Goal: Information Seeking & Learning: Learn about a topic

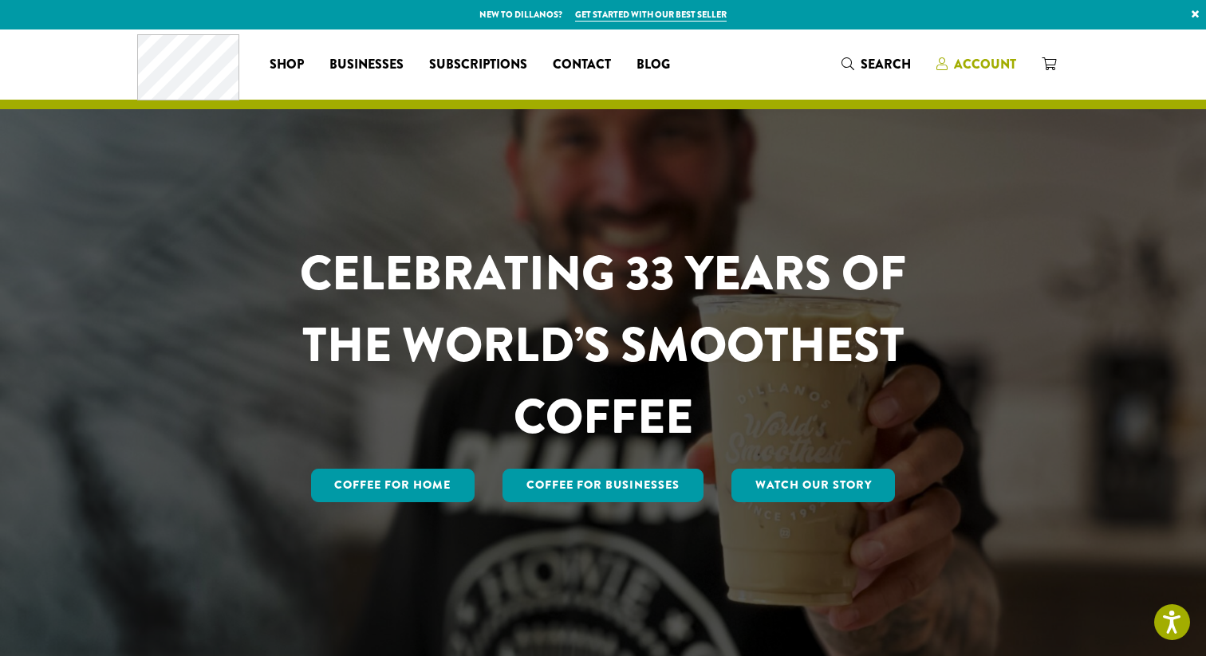
click at [991, 62] on span "Account" at bounding box center [985, 64] width 62 height 18
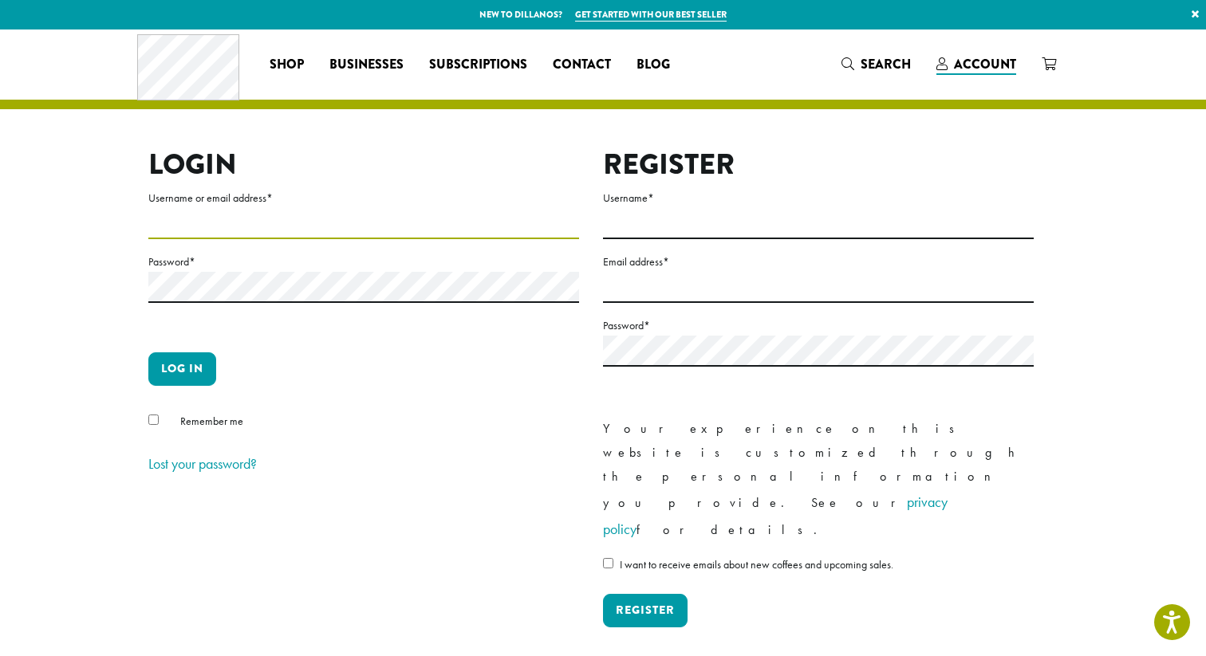
click at [210, 220] on input "Username or email address *" at bounding box center [363, 223] width 431 height 31
type input "**********"
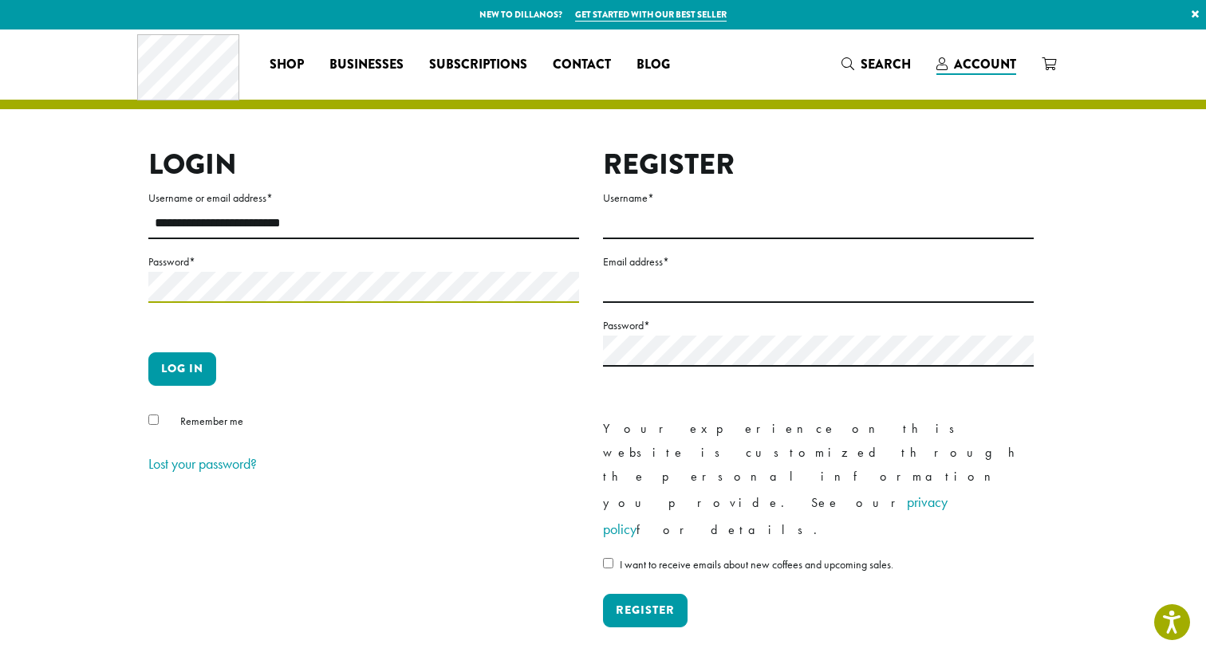
click at [148, 353] on button "Log in" at bounding box center [182, 369] width 68 height 33
click at [180, 363] on button "Log in" at bounding box center [182, 369] width 68 height 33
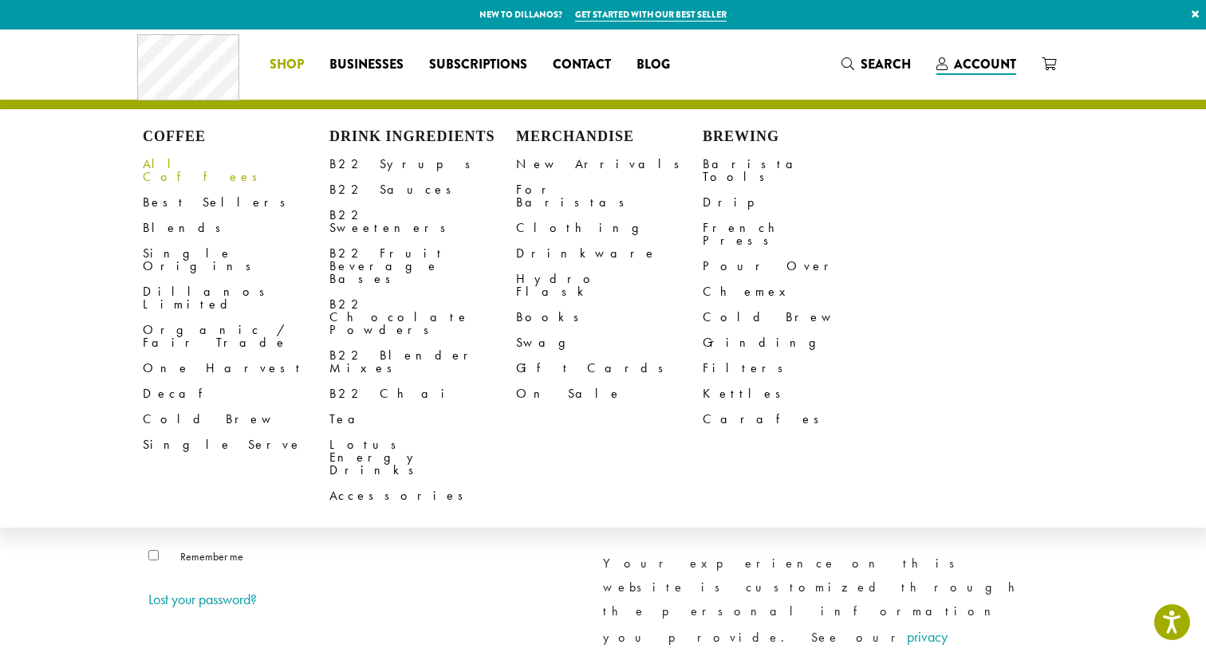
click at [184, 165] on link "All Coffees" at bounding box center [236, 171] width 187 height 38
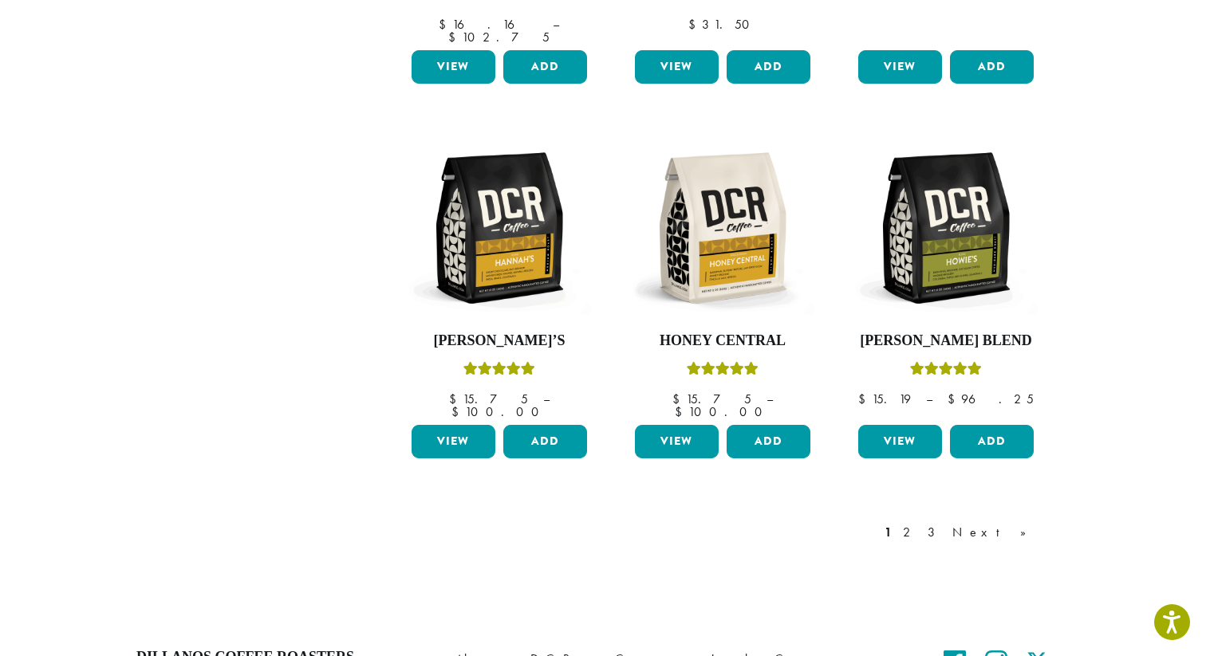
scroll to position [1271, 0]
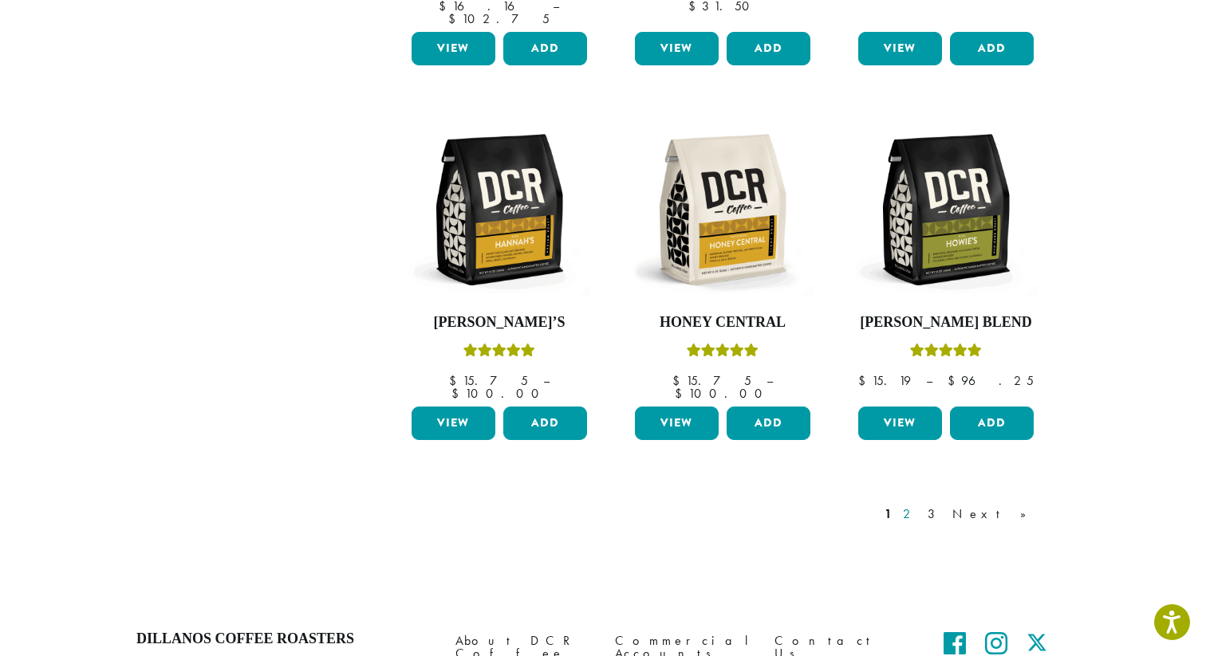
click at [920, 505] on link "2" at bounding box center [910, 514] width 20 height 19
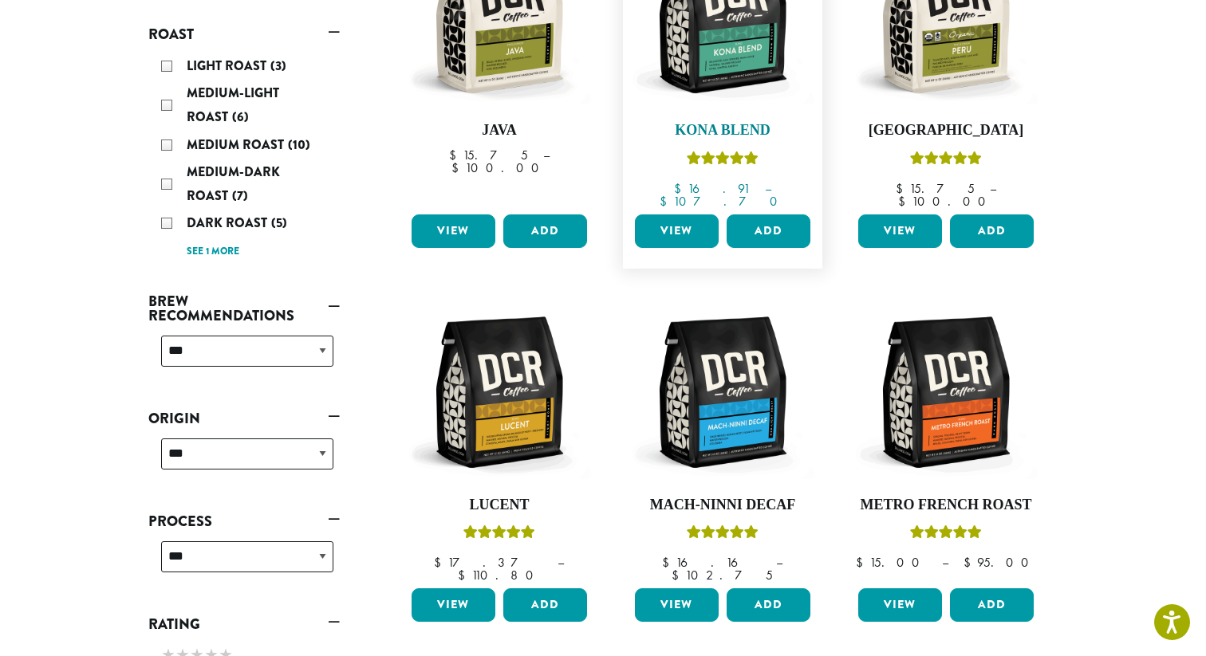
scroll to position [368, 0]
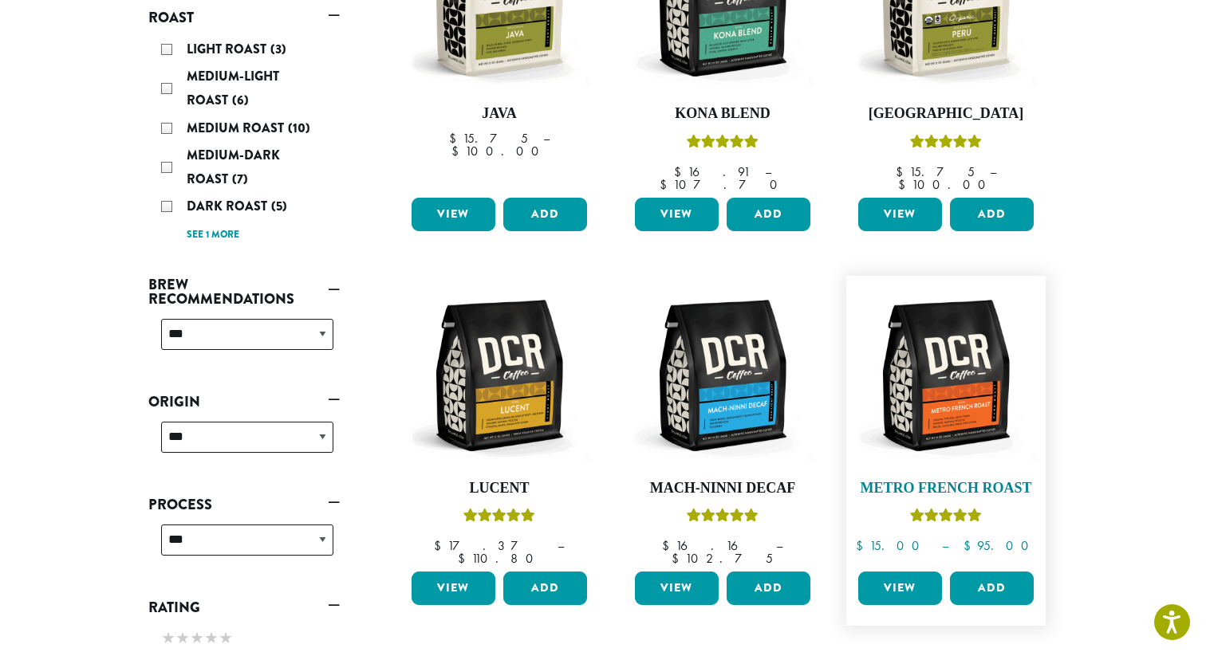
click at [978, 389] on img at bounding box center [945, 375] width 183 height 183
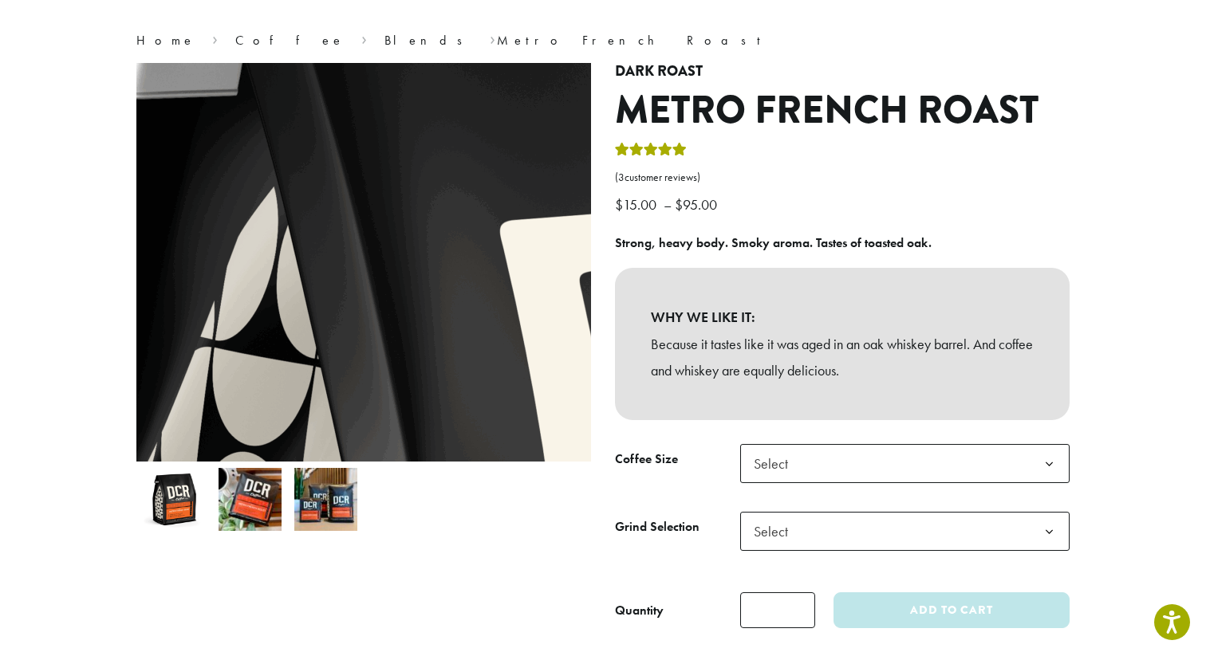
scroll to position [164, 0]
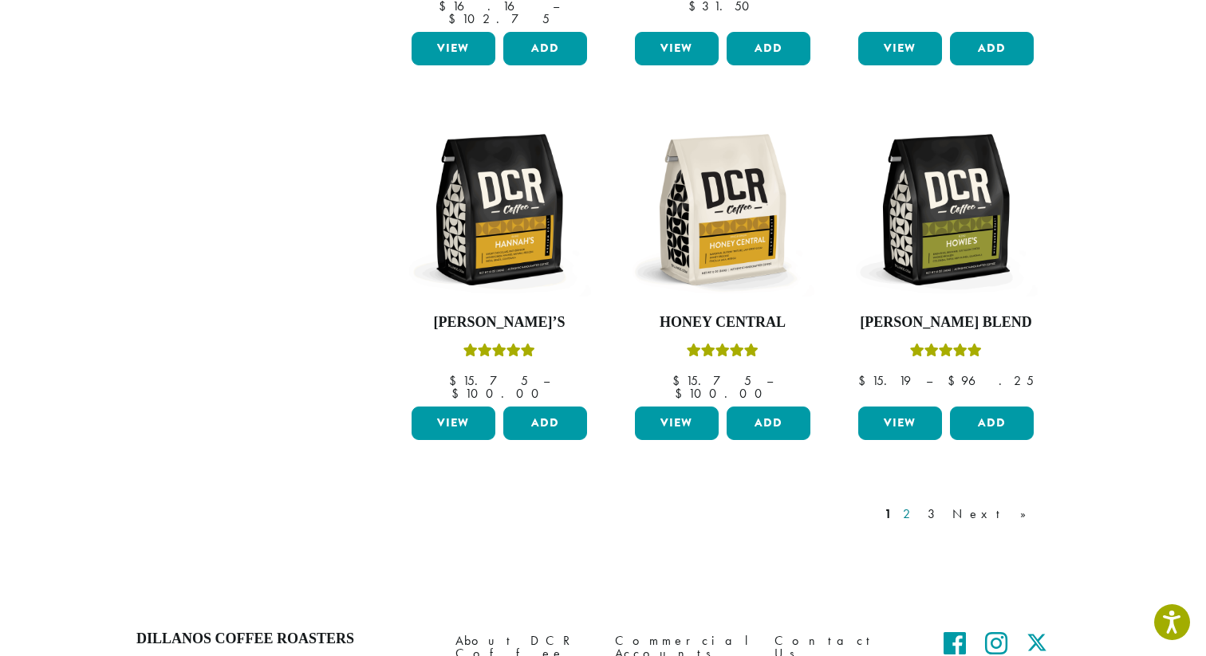
click at [920, 505] on link "2" at bounding box center [910, 514] width 20 height 19
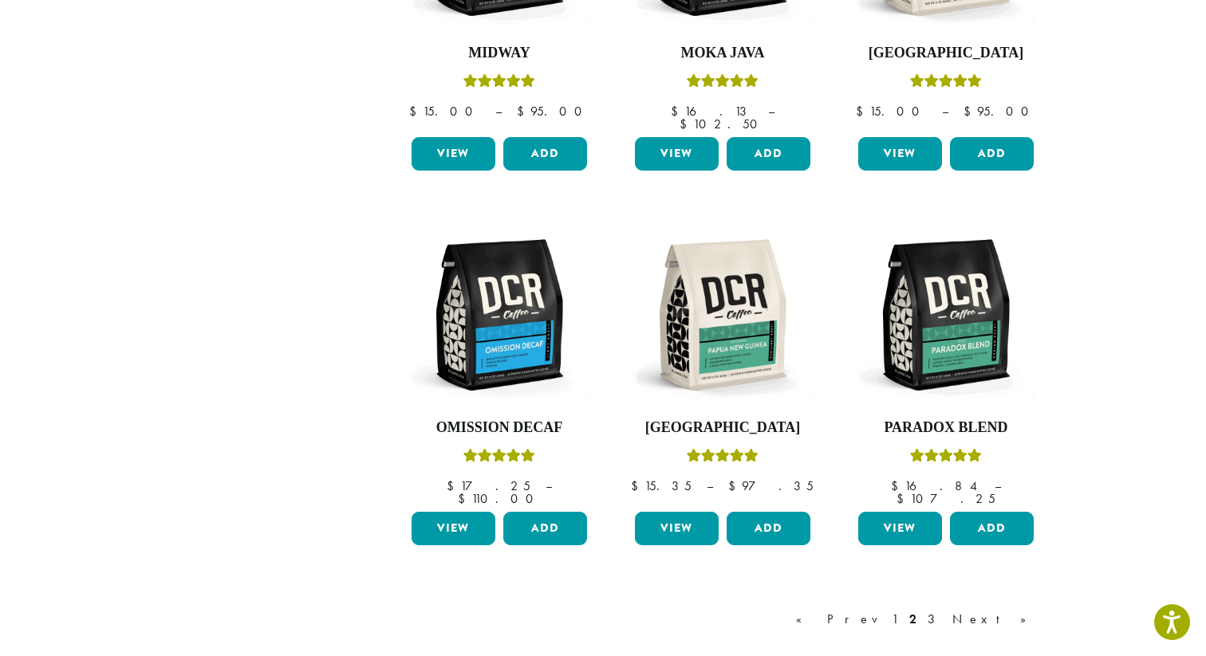
scroll to position [1196, 0]
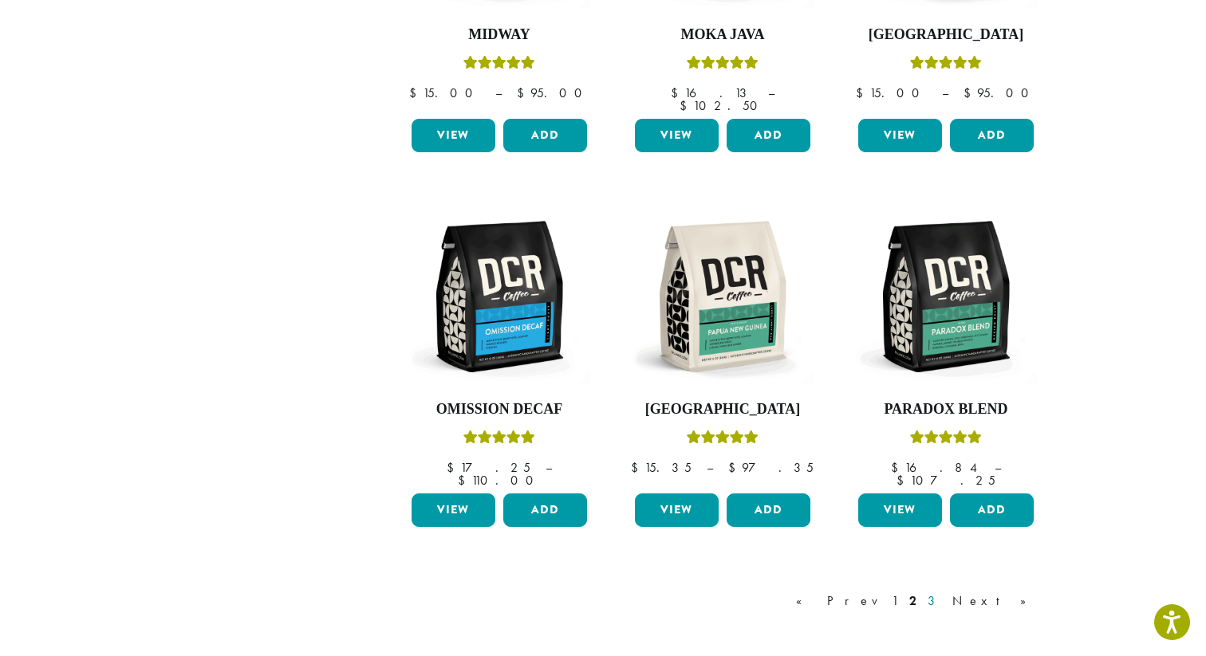
click at [944, 592] on link "3" at bounding box center [934, 601] width 20 height 19
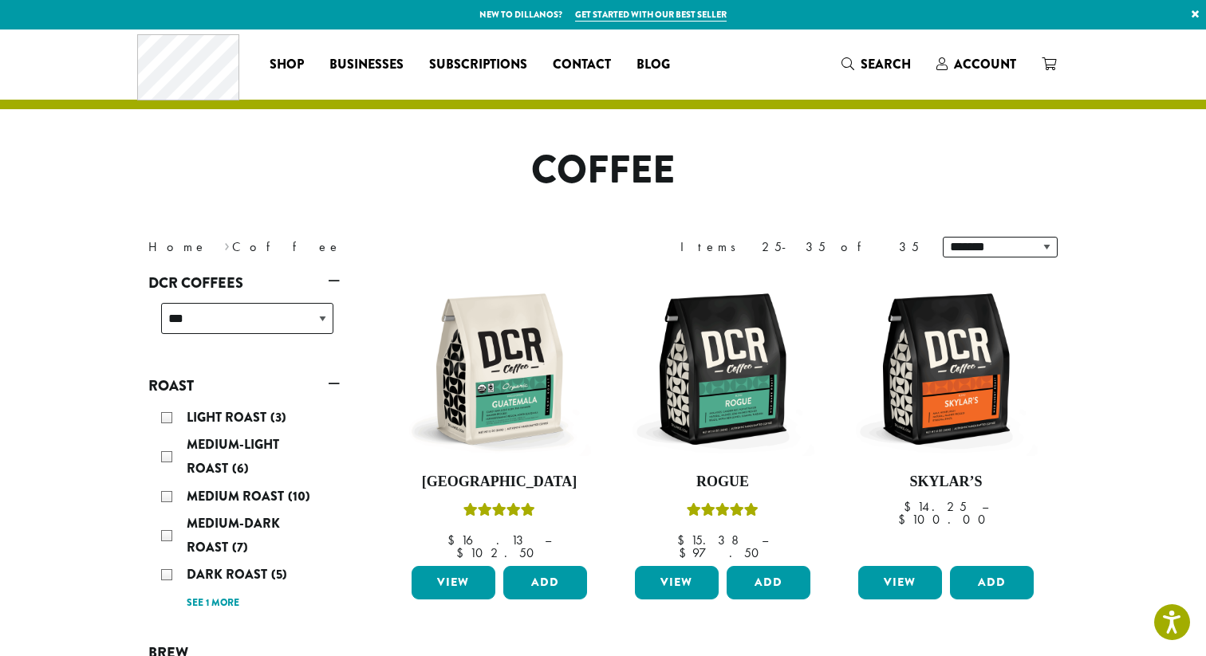
click at [126, 65] on div "Coffee All Coffees Best Sellers Blends Single Origins Dillanos Limited Organic …" at bounding box center [602, 65] width 957 height 70
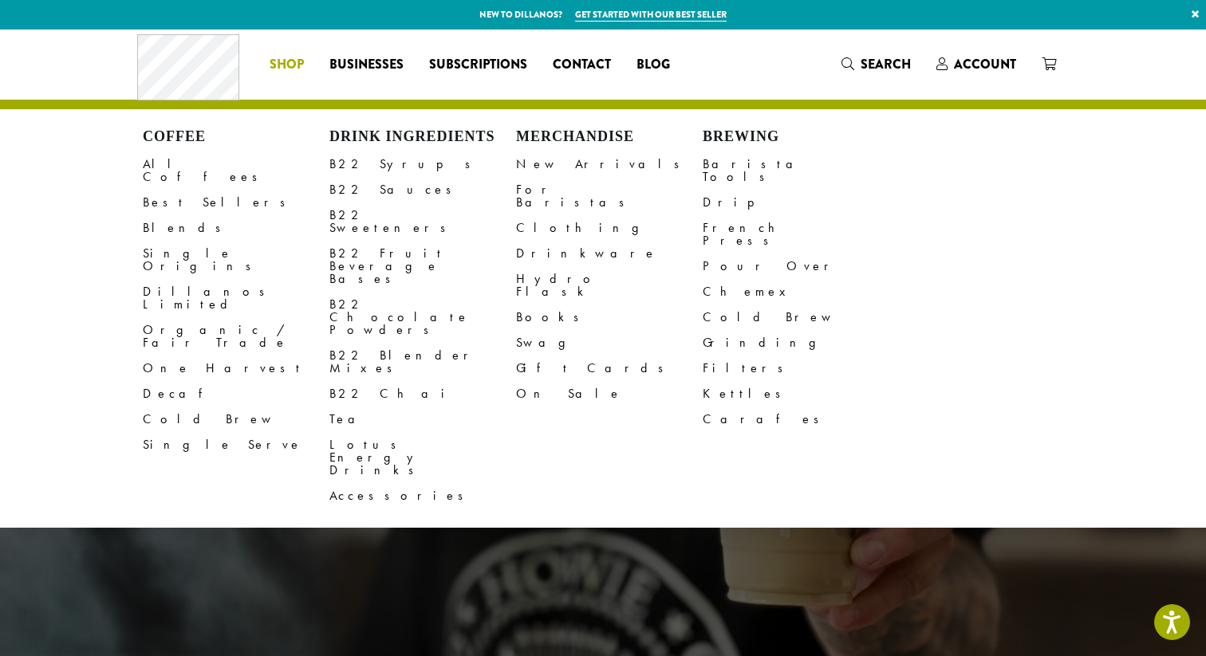
click at [273, 65] on span "Shop" at bounding box center [287, 65] width 34 height 20
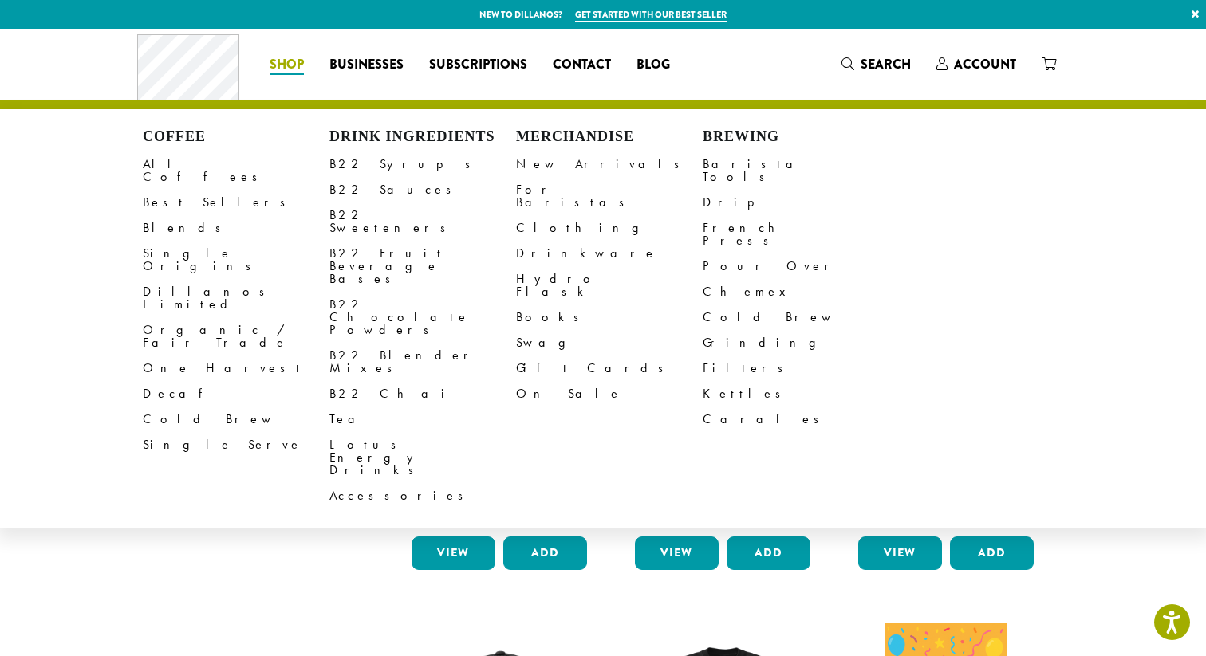
click at [270, 71] on span "Shop" at bounding box center [287, 65] width 34 height 20
click at [167, 191] on link "Best Sellers" at bounding box center [236, 203] width 187 height 26
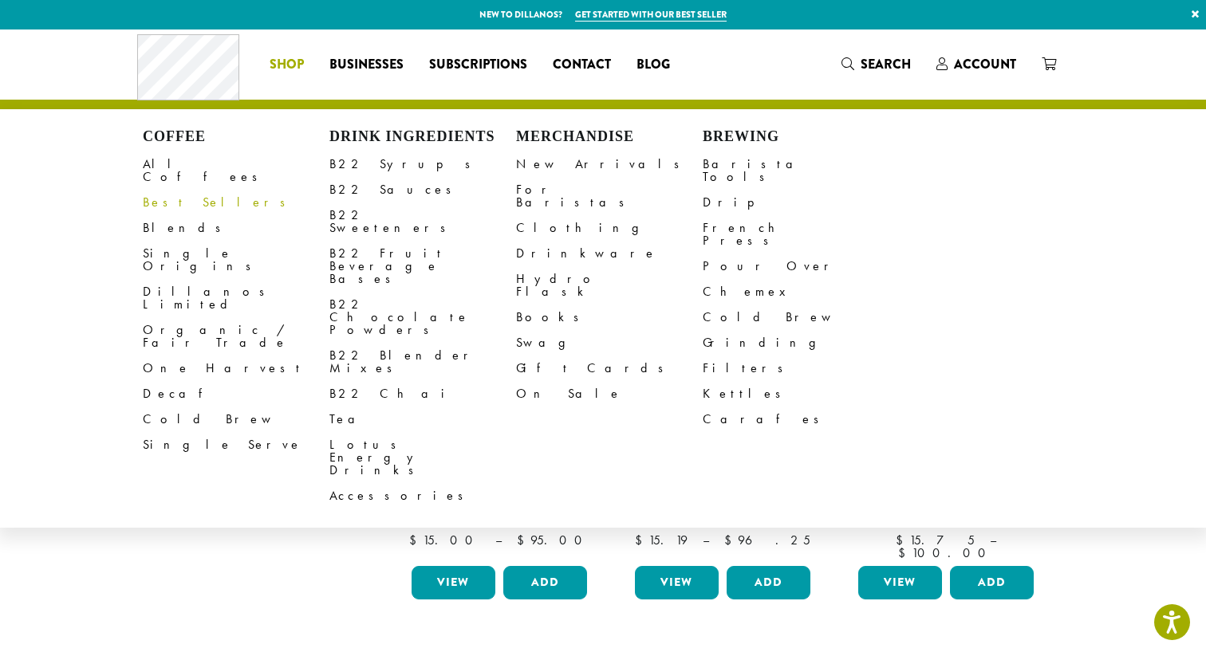
click at [180, 190] on link "Best Sellers" at bounding box center [236, 203] width 187 height 26
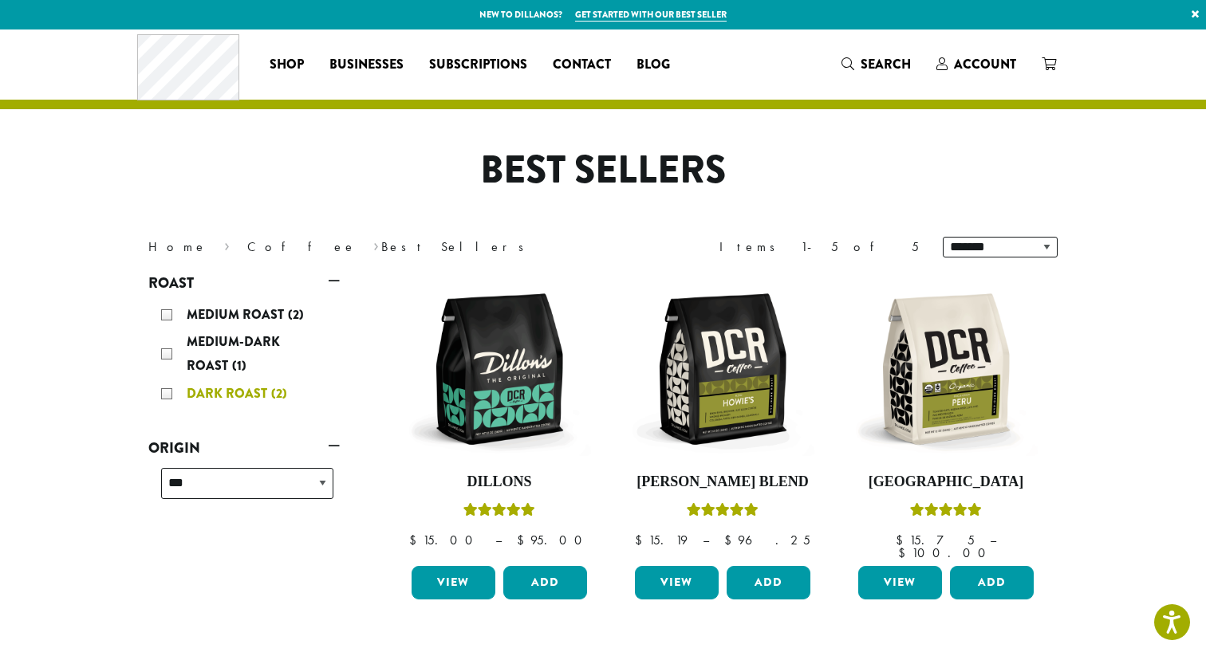
click at [175, 396] on div "Dark Roast (2)" at bounding box center [247, 394] width 172 height 24
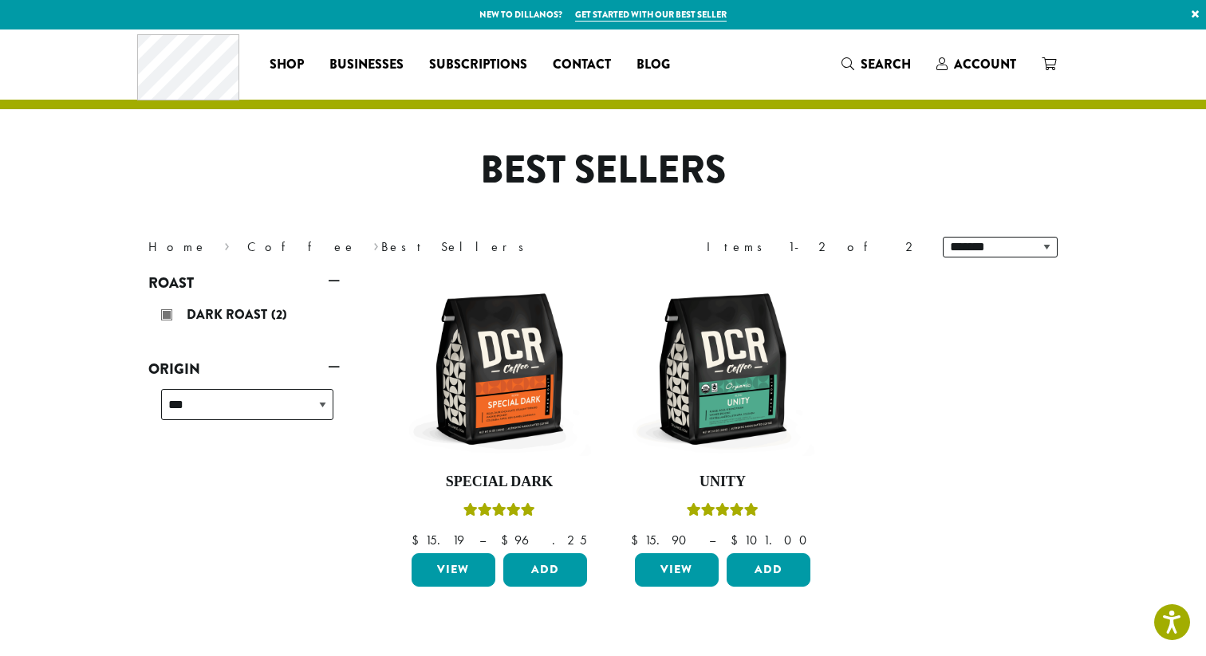
click at [897, 47] on div "Coffee All Coffees Best Sellers Blends Single Origins Dillanos Limited Organic …" at bounding box center [603, 64] width 932 height 66
click at [881, 72] on span "Search" at bounding box center [886, 64] width 50 height 18
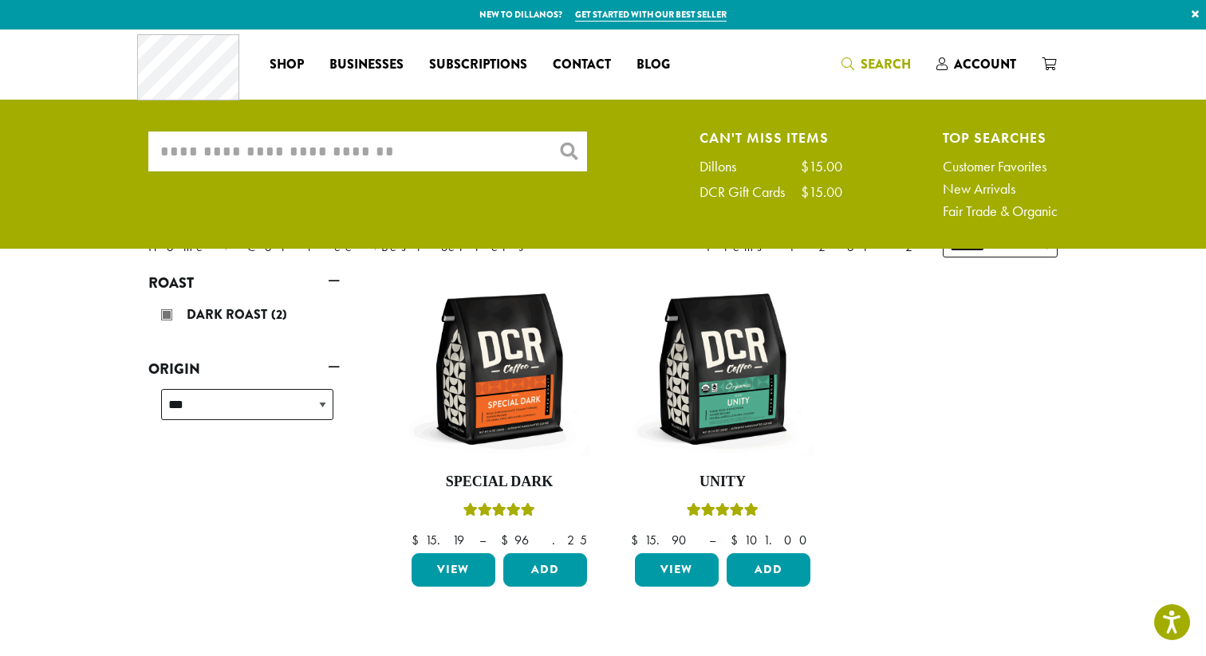
click at [202, 148] on input "What are you searching for?" at bounding box center [367, 152] width 439 height 40
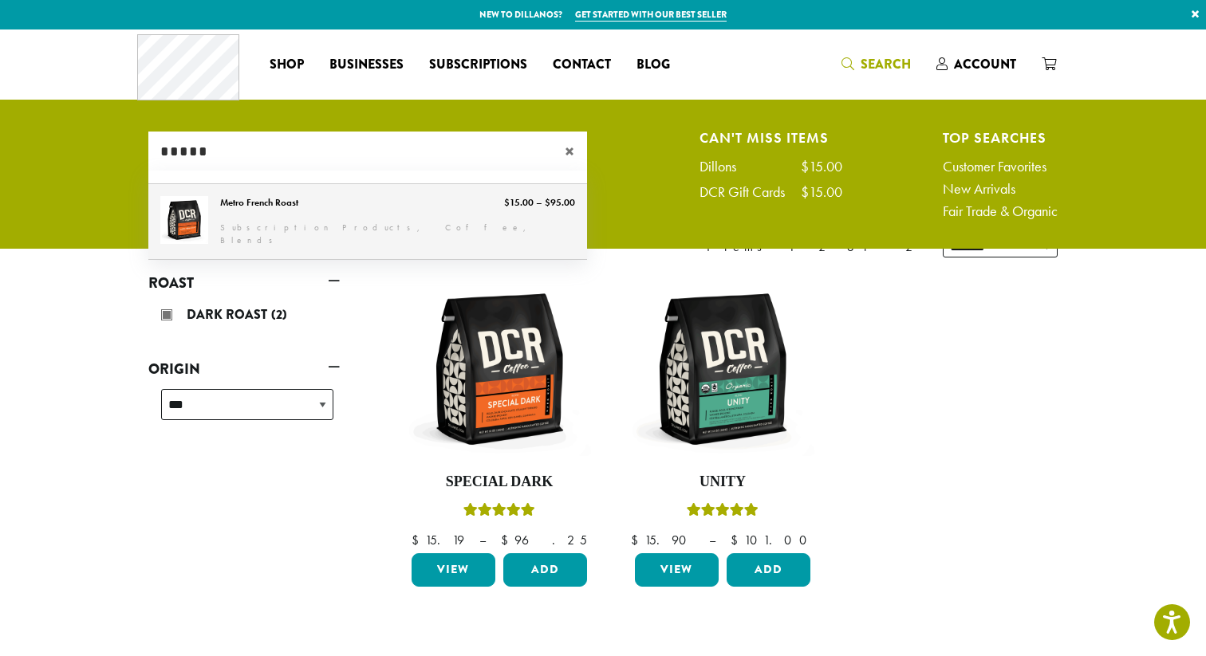
type input "*****"
click at [242, 229] on link "Metro French Roast" at bounding box center [367, 221] width 439 height 75
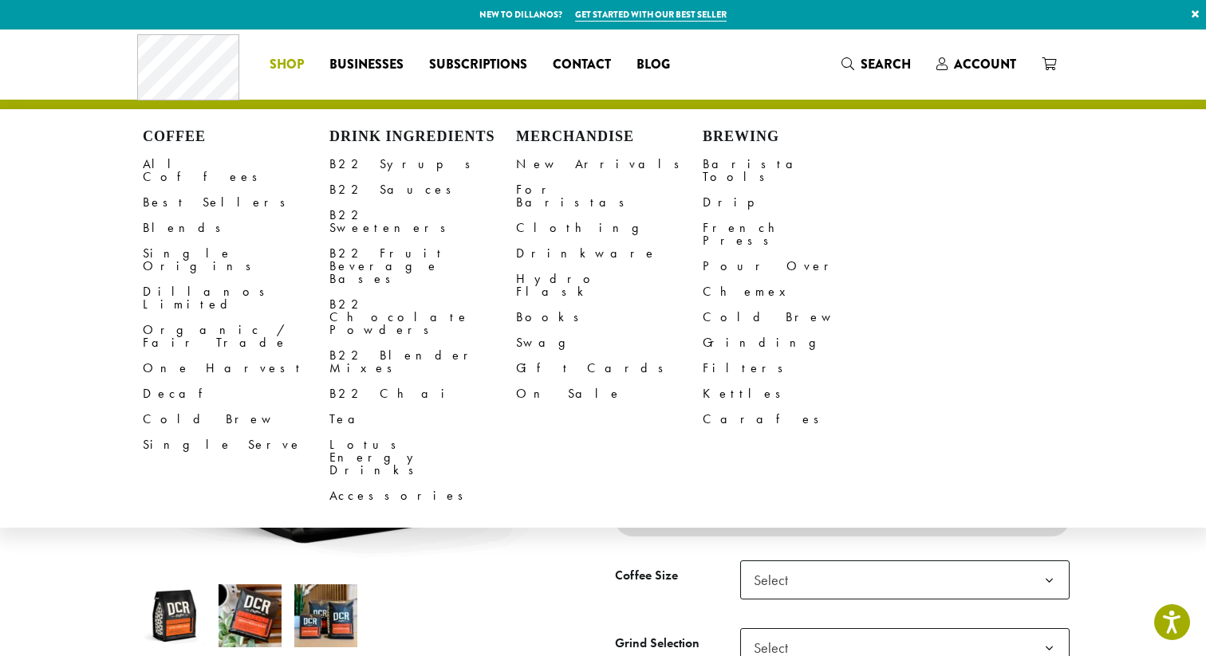
click at [292, 69] on span "Shop" at bounding box center [287, 65] width 34 height 20
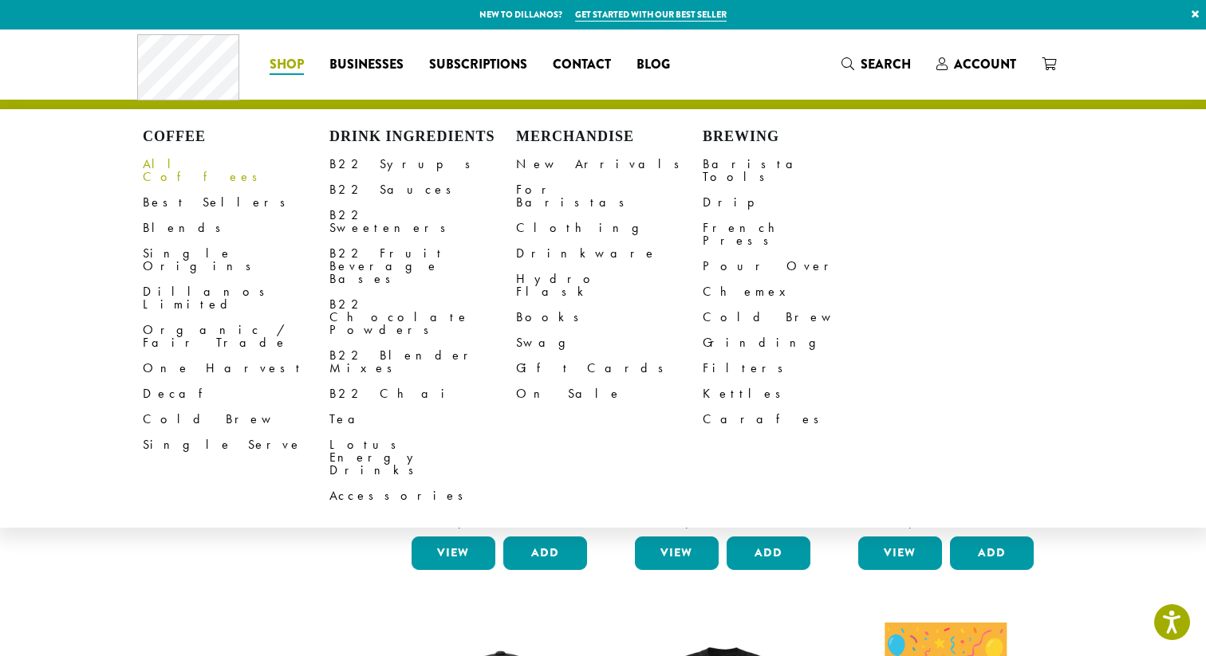
click at [173, 168] on link "All Coffees" at bounding box center [236, 171] width 187 height 38
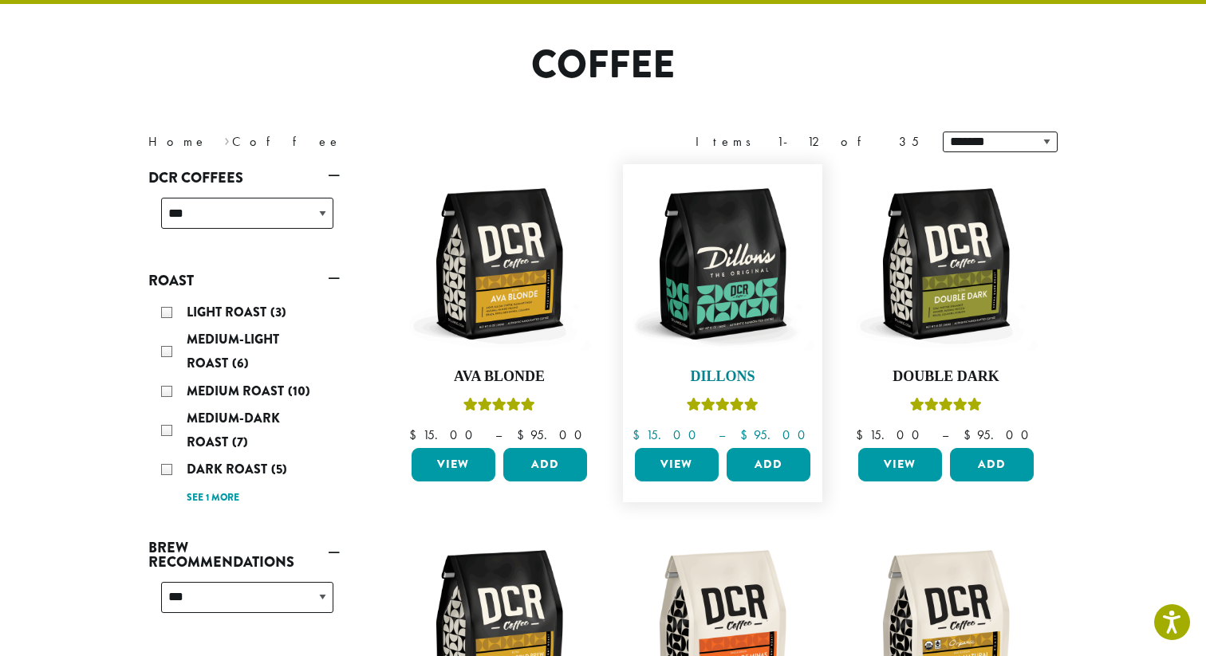
scroll to position [106, 0]
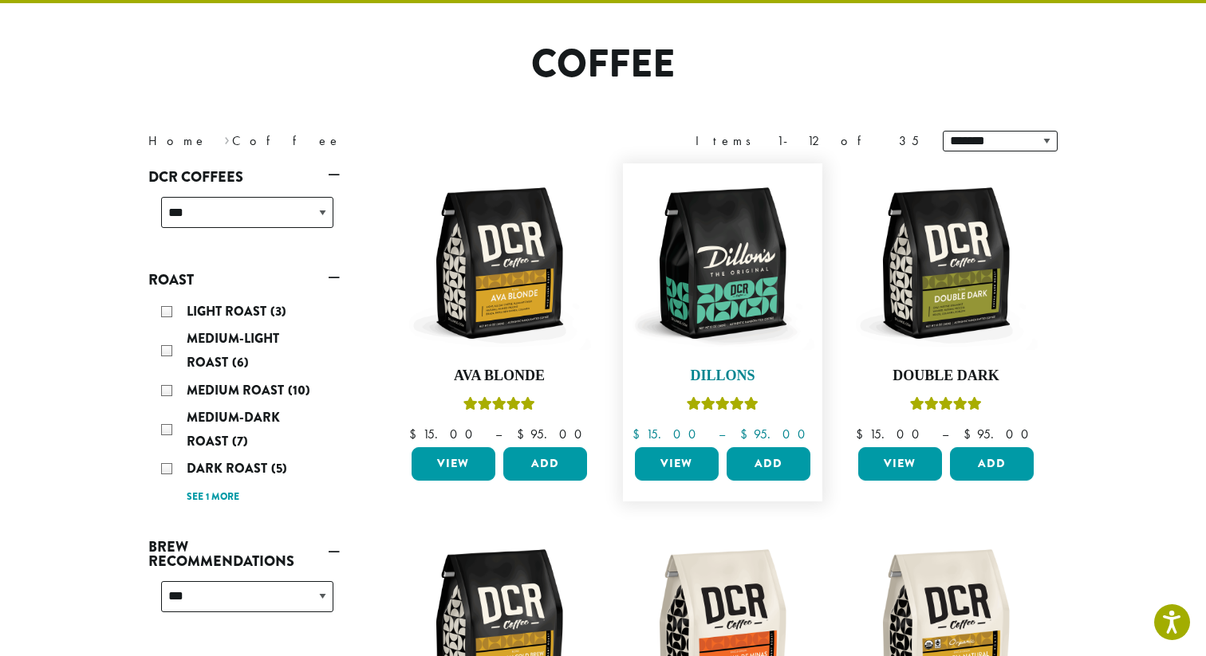
click at [719, 254] on img at bounding box center [722, 262] width 183 height 183
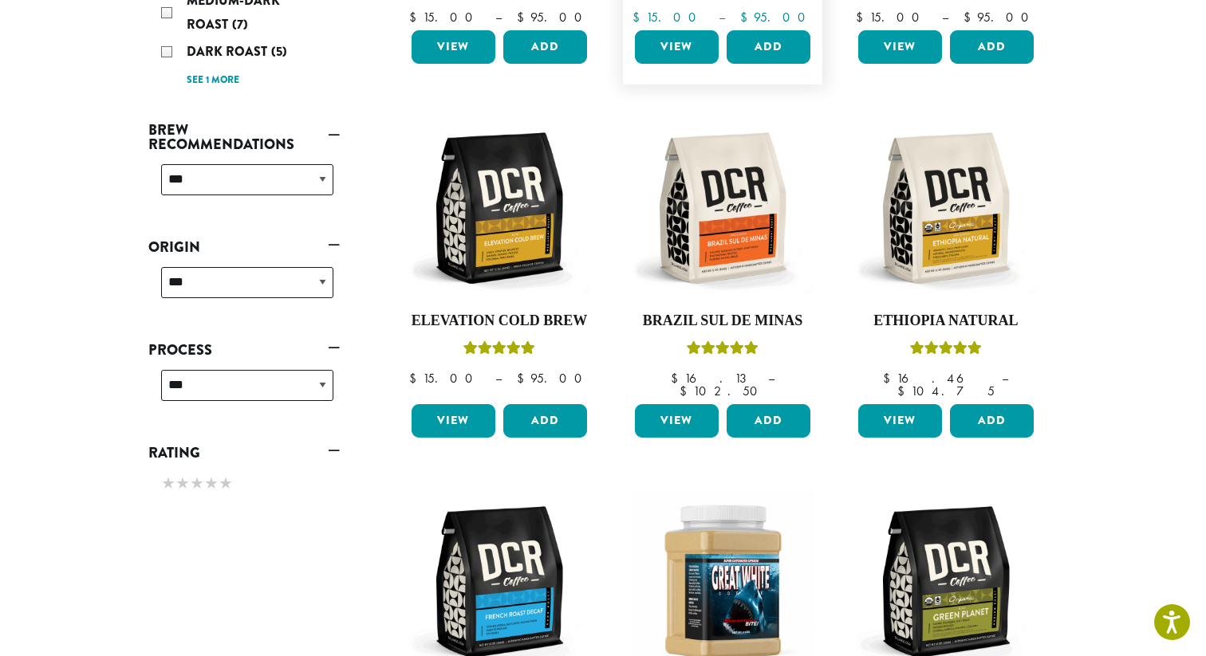
scroll to position [593, 0]
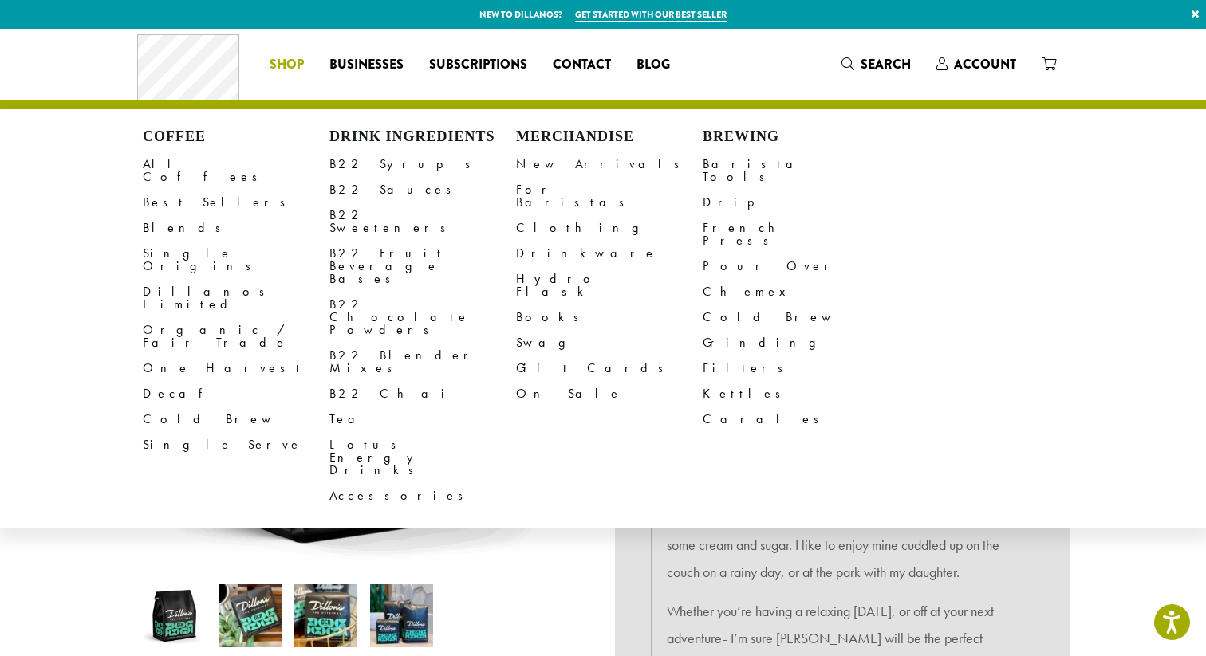
click at [863, 71] on div "Coffee All Coffees Best Sellers Blends Single Origins Dillanos Limited Organic …" at bounding box center [603, 64] width 932 height 66
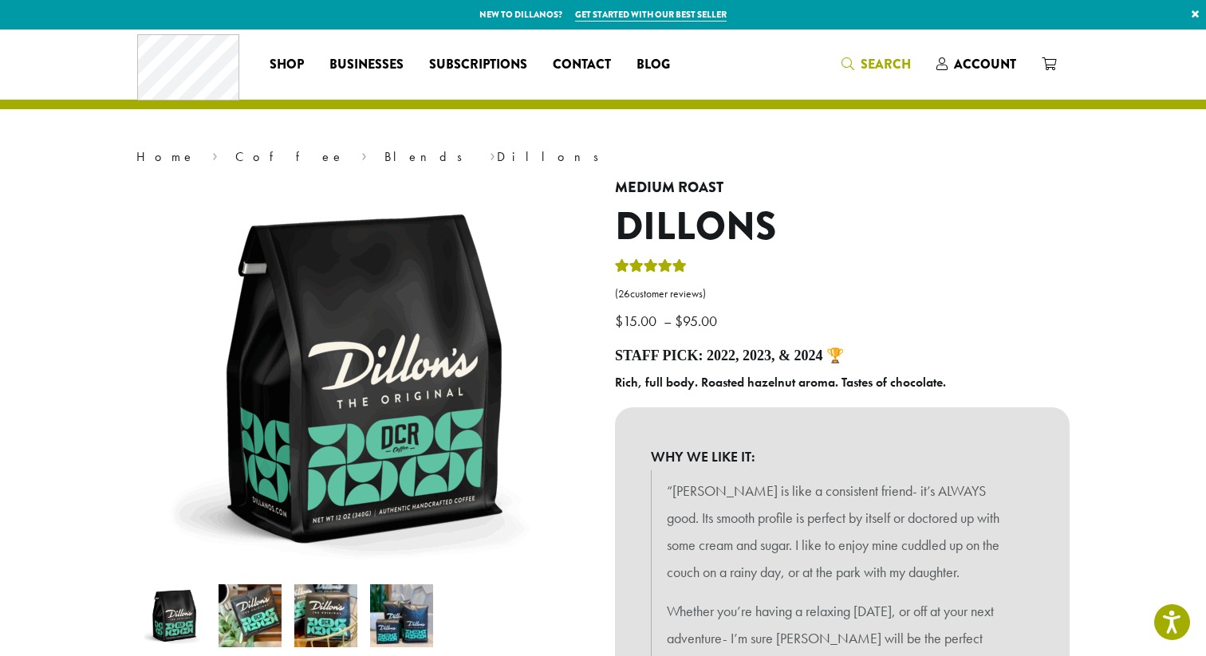
click at [884, 65] on span "Search" at bounding box center [886, 64] width 50 height 18
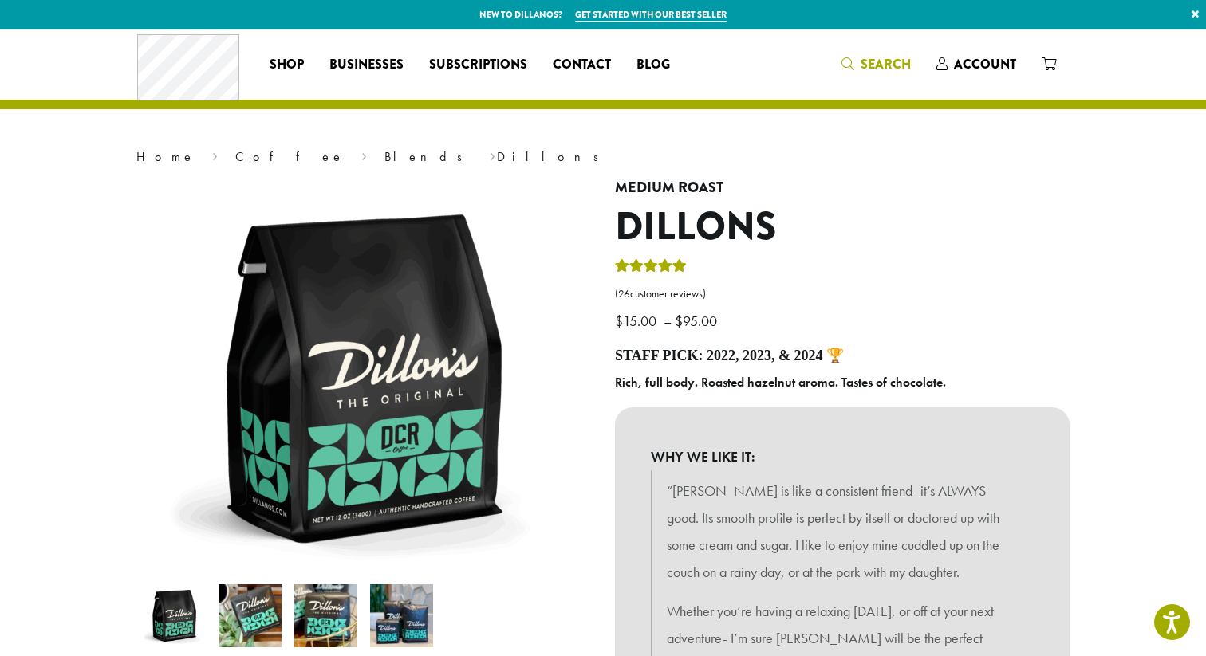
click at [860, 73] on span "Search" at bounding box center [875, 65] width 69 height 20
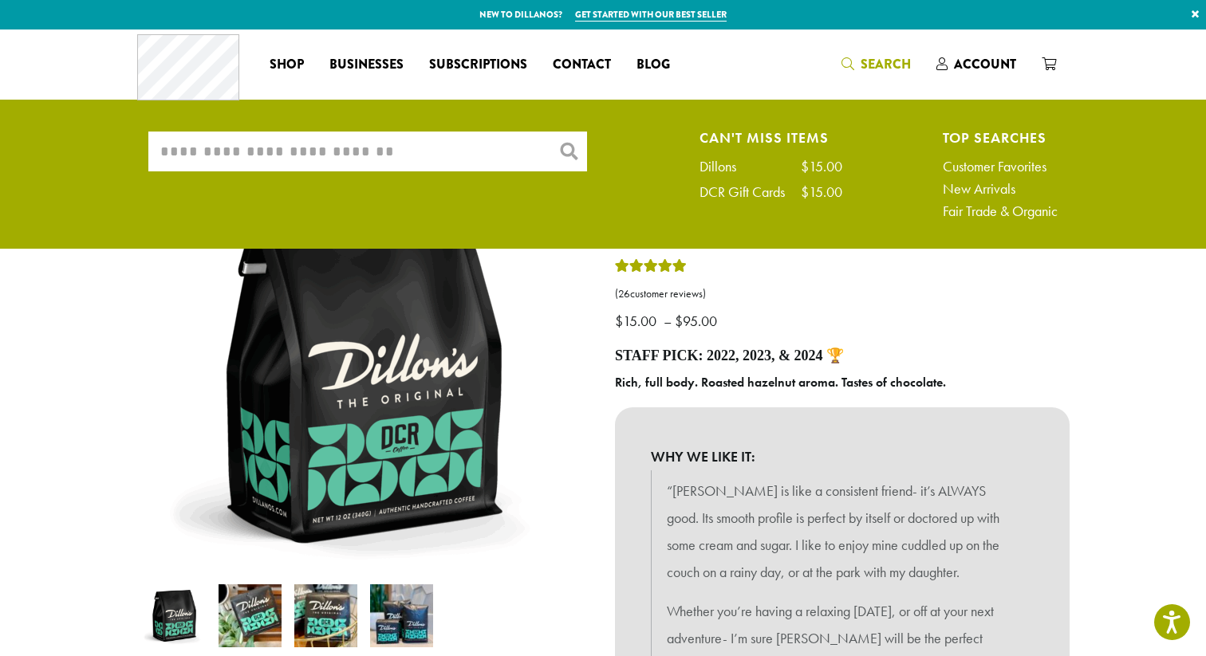
click at [260, 158] on input "What are you searching for?" at bounding box center [367, 152] width 439 height 40
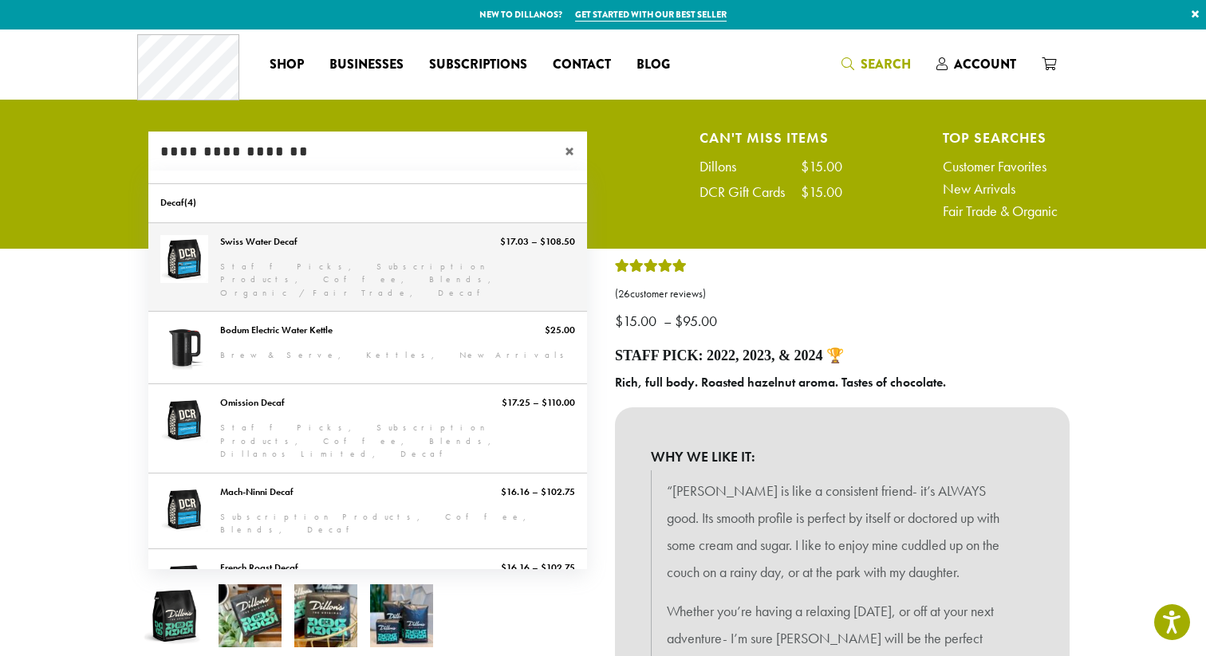
type input "**********"
click at [294, 265] on link "Swiss Water Decaf" at bounding box center [367, 267] width 439 height 89
